Goal: Navigation & Orientation: Go to known website

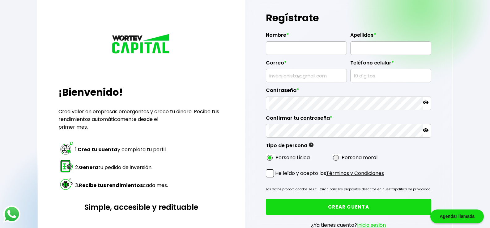
scroll to position [15, 0]
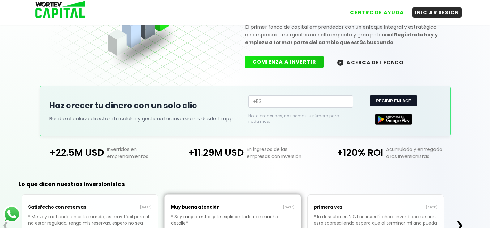
scroll to position [62, 0]
